Goal: Task Accomplishment & Management: Use online tool/utility

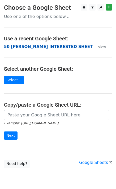
click at [21, 44] on strong "50 [PERSON_NAME] INTERESTED SHEET" at bounding box center [48, 46] width 88 height 5
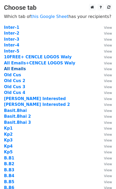
click at [19, 69] on strong "All Emails" at bounding box center [15, 69] width 22 height 5
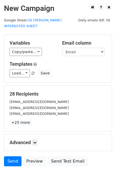
click at [20, 72] on div "Variables Copy/paste... {{Email}} {{Name}} {{Price}} Email column Email Name Pr…" at bounding box center [57, 59] width 107 height 48
click at [21, 69] on link "Load..." at bounding box center [20, 73] width 20 height 8
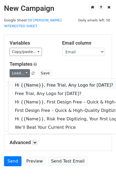
click at [27, 81] on link "Hi {{Name}}, Free Trial, Any Logo for [DATE]?" at bounding box center [84, 85] width 152 height 8
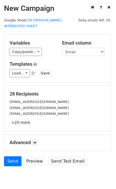
click at [11, 161] on div "Send Preview Send Test Email" at bounding box center [58, 163] width 116 height 13
click at [11, 159] on link "Send" at bounding box center [12, 162] width 17 height 10
